Goal: Find contact information: Find contact information

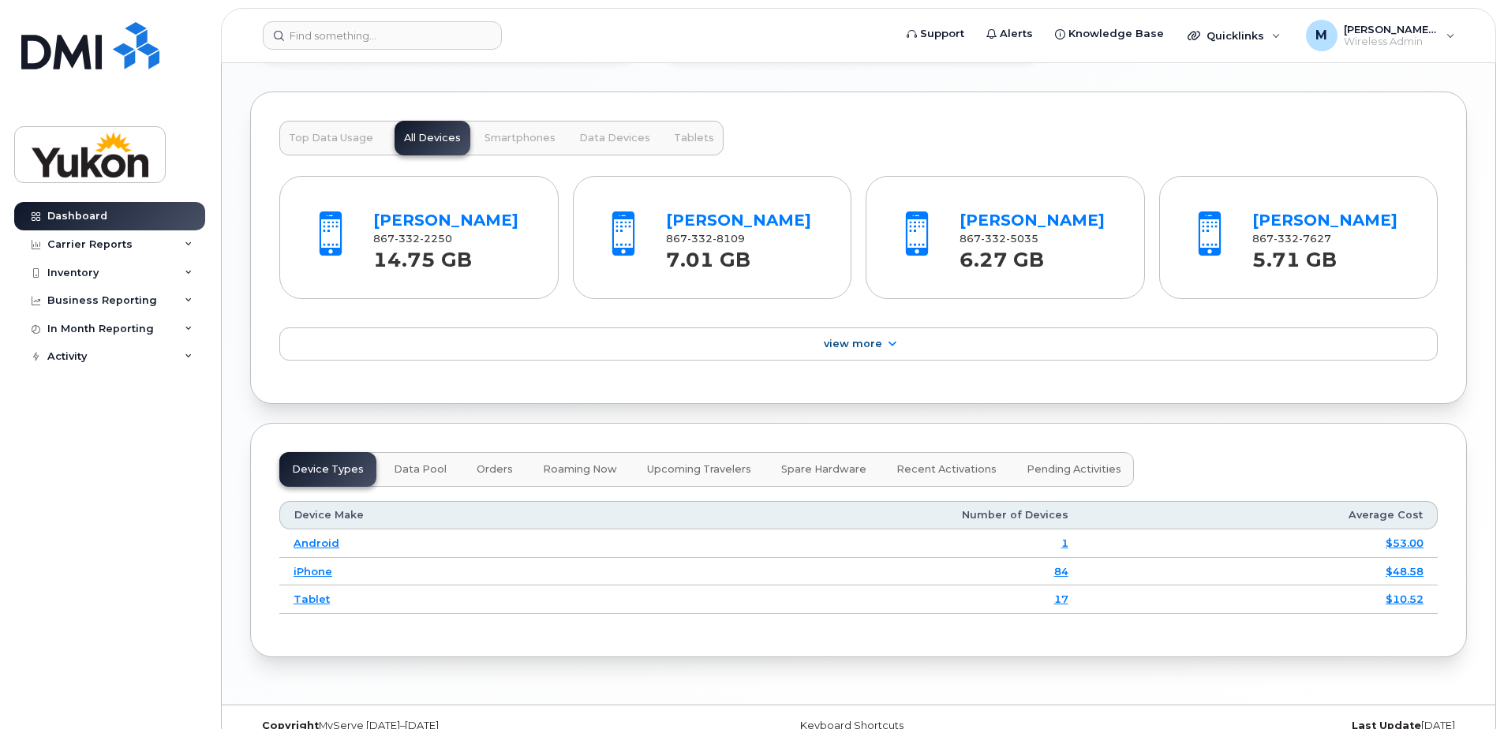
scroll to position [1417, 0]
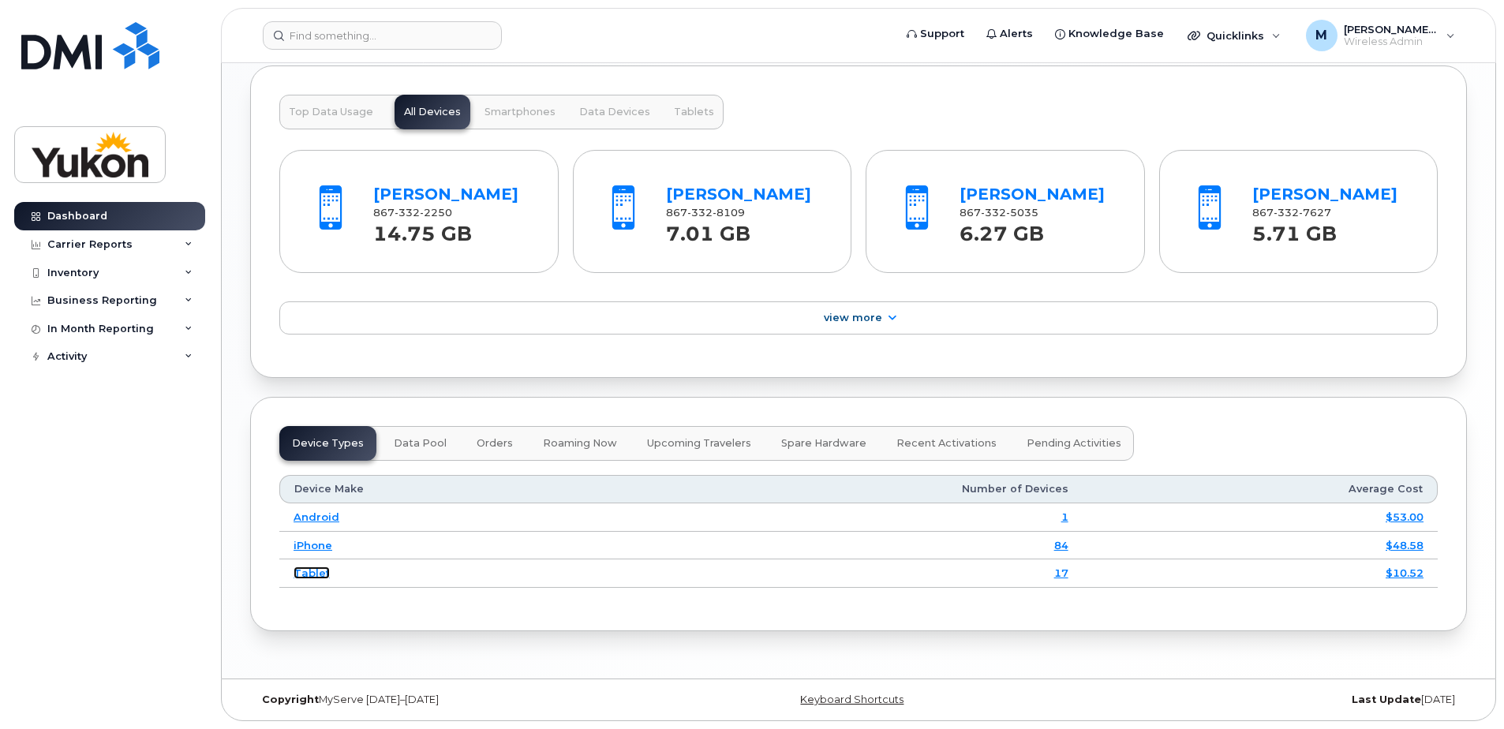
click at [312, 573] on link "Tablet" at bounding box center [312, 573] width 36 height 13
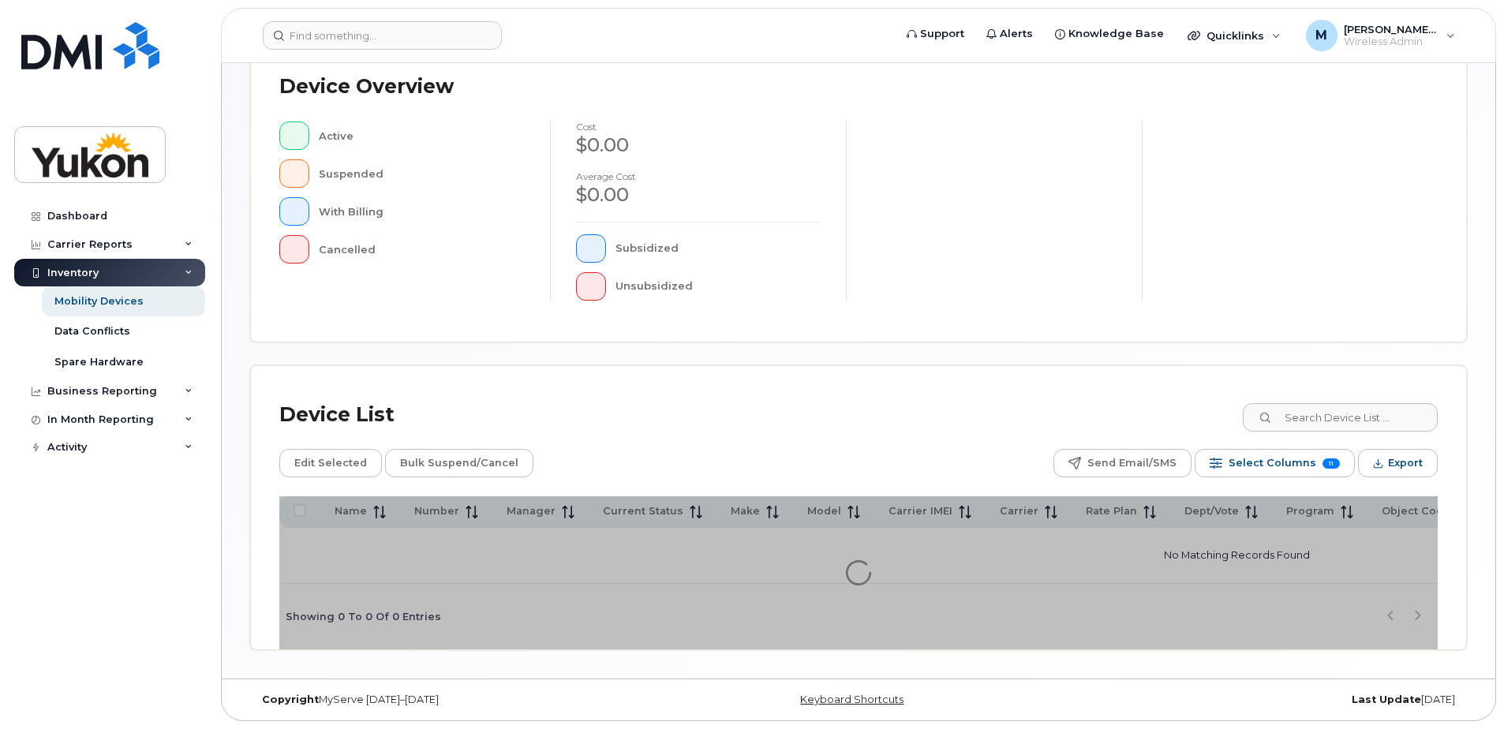
scroll to position [361, 0]
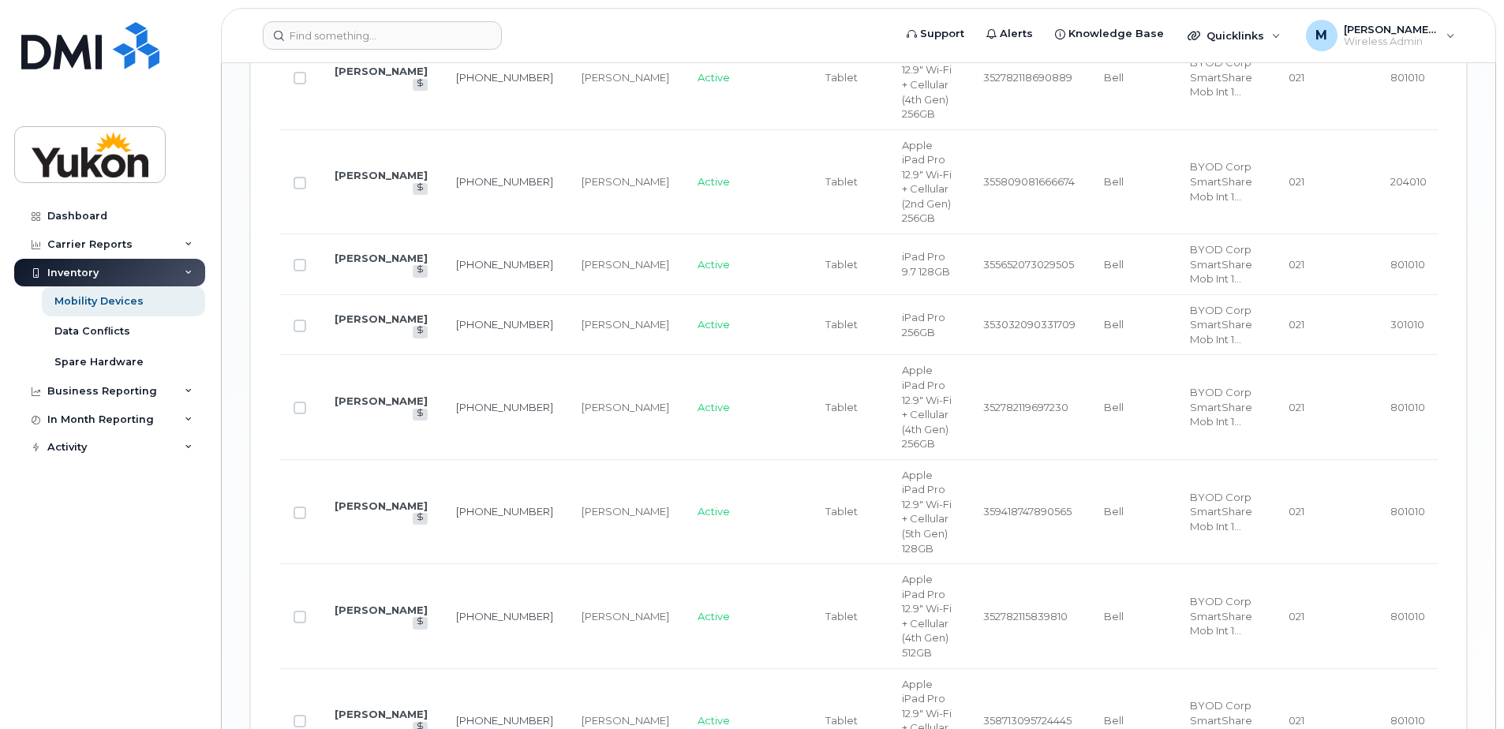
scroll to position [1465, 0]
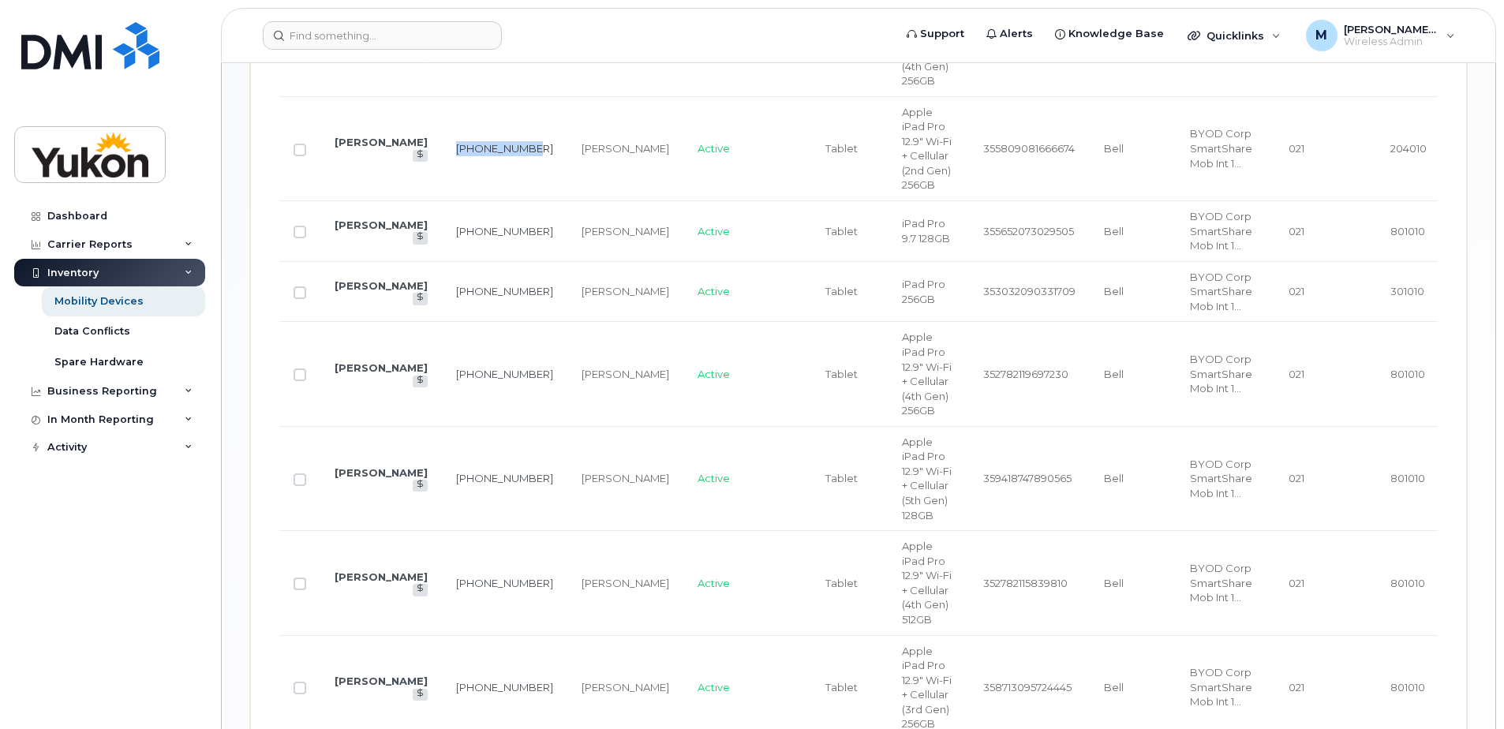
drag, startPoint x: 449, startPoint y: 240, endPoint x: 425, endPoint y: 224, distance: 29.1
click at [442, 201] on td "867-333-0320" at bounding box center [504, 149] width 125 height 104
copy link "867-333-0320"
click at [357, 148] on link "[PERSON_NAME]" at bounding box center [381, 142] width 93 height 13
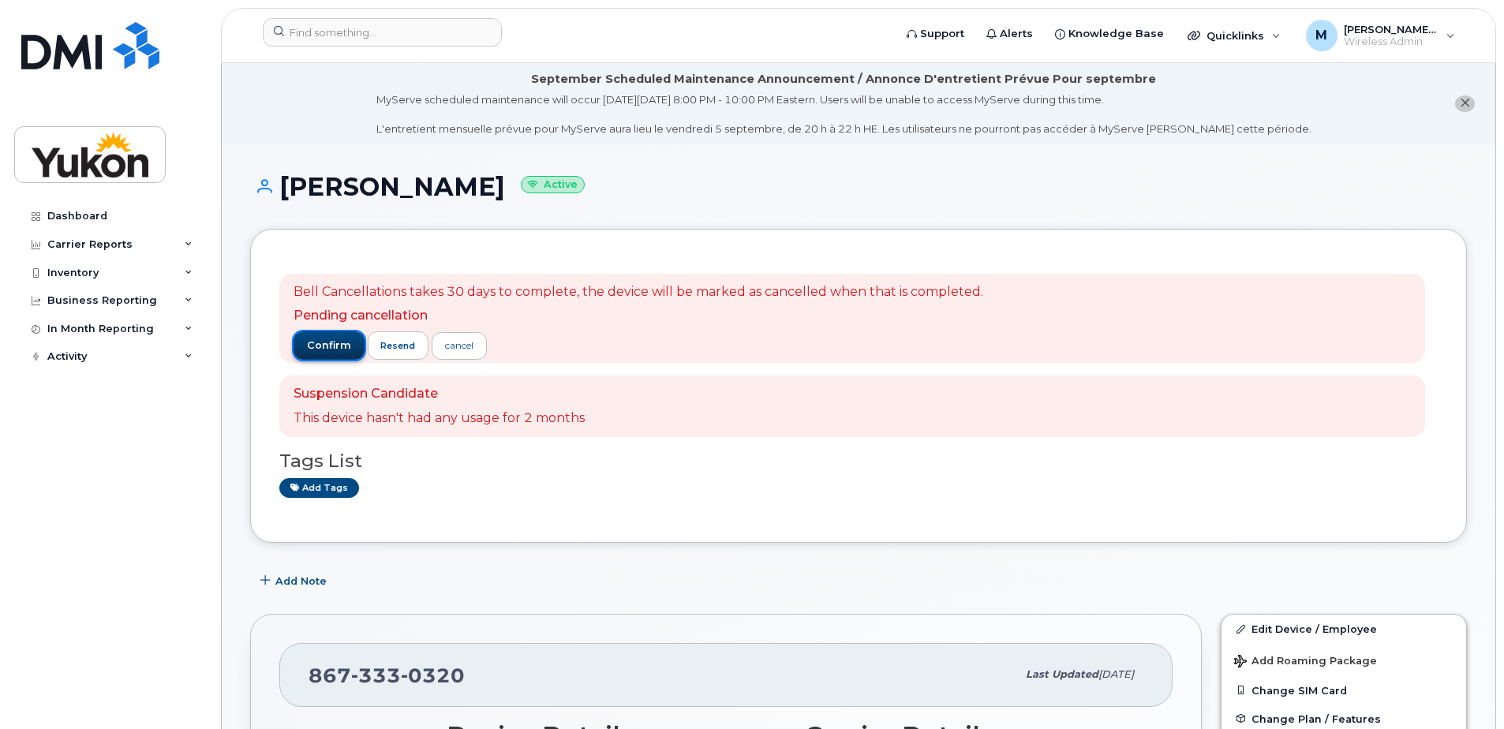
click at [332, 342] on span "confirm" at bounding box center [329, 346] width 44 height 14
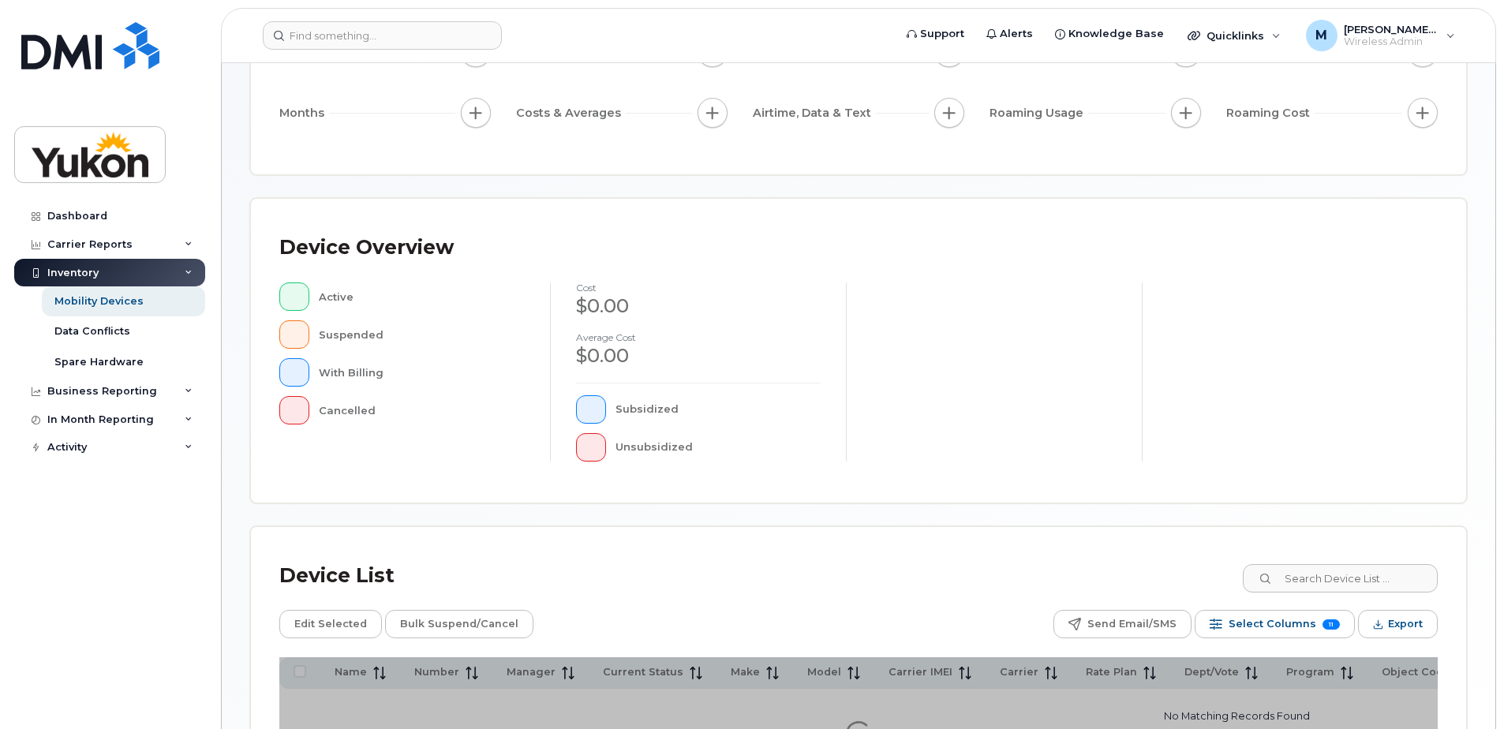
scroll to position [361, 0]
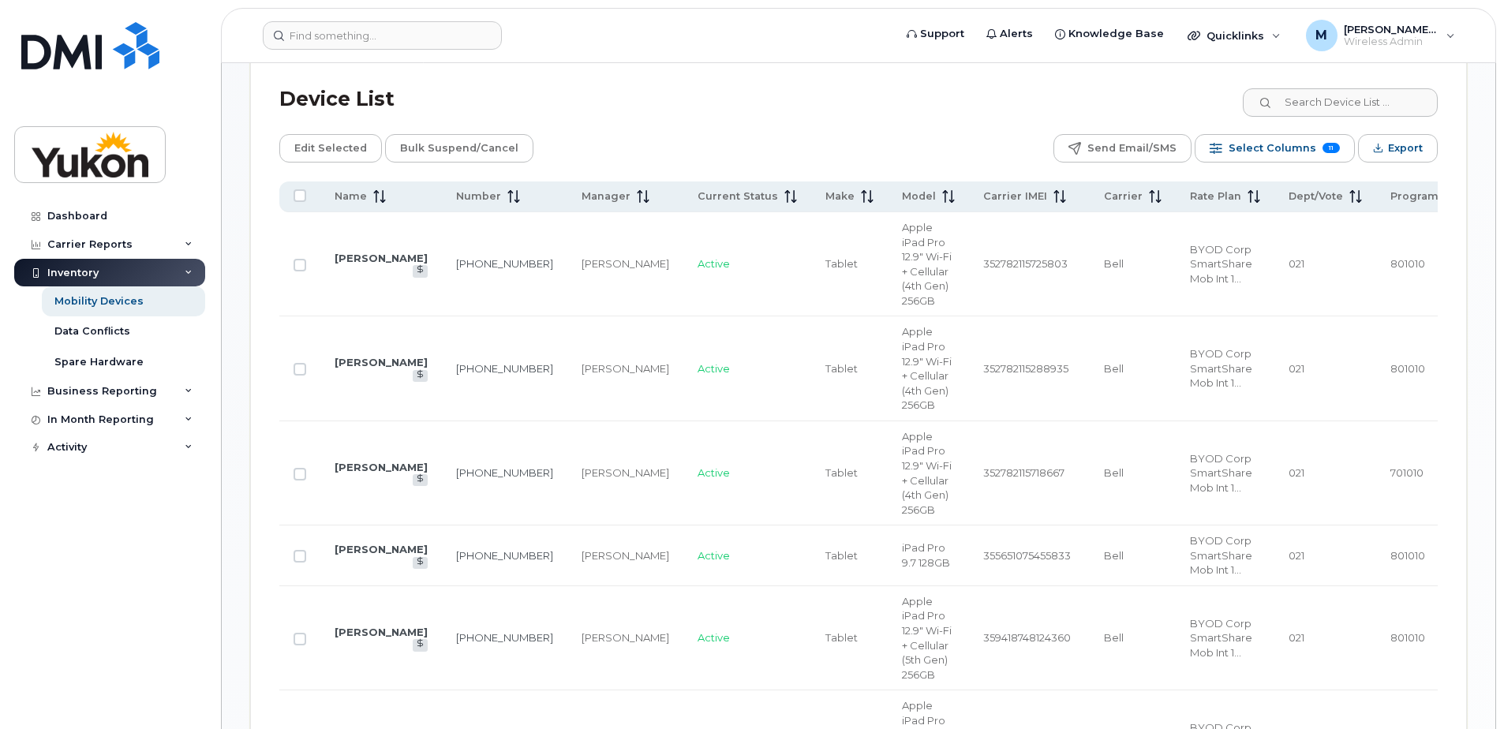
scroll to position [1150, 0]
